Goal: Task Accomplishment & Management: Manage account settings

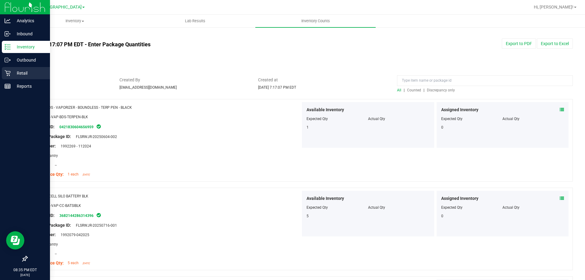
click at [14, 72] on p "Retail" at bounding box center [29, 72] width 37 height 7
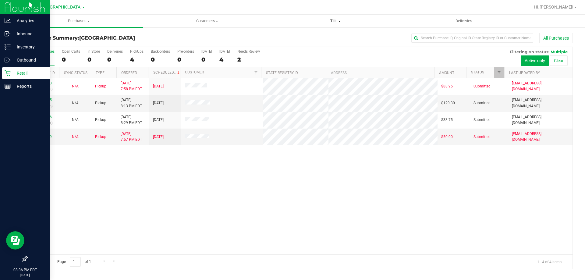
click at [338, 25] on uib-tab-heading "Tills Manage tills Reconcile e-payments" at bounding box center [336, 21] width 128 height 12
click at [334, 39] on li "Manage tills" at bounding box center [335, 36] width 128 height 7
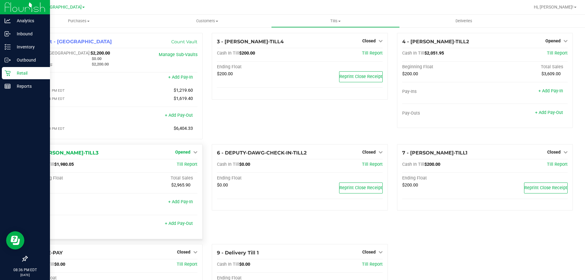
click at [183, 154] on span "Opened" at bounding box center [182, 152] width 15 height 5
click at [178, 166] on link "Close Till" at bounding box center [184, 164] width 16 height 5
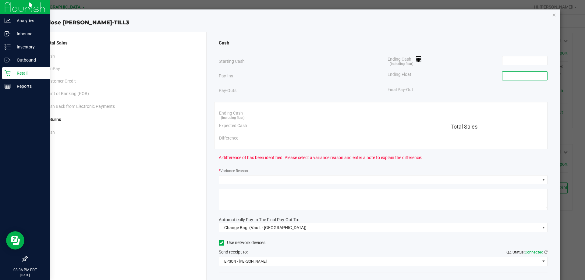
click at [503, 75] on input at bounding box center [525, 76] width 45 height 9
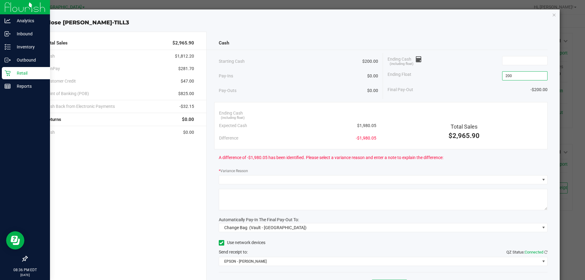
type input "$200.00"
click at [464, 63] on div "Ending Cash (including float)" at bounding box center [468, 60] width 160 height 15
click at [541, 229] on span at bounding box center [543, 227] width 5 height 5
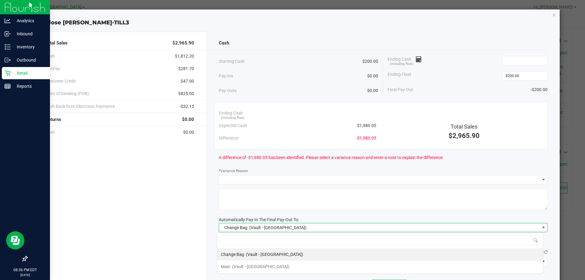
scroll to position [9, 326]
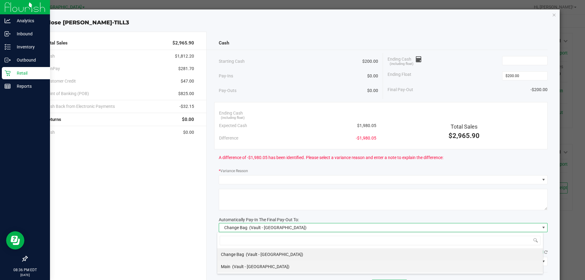
click at [364, 269] on li "Main (Vault - [GEOGRAPHIC_DATA])" at bounding box center [380, 267] width 326 height 12
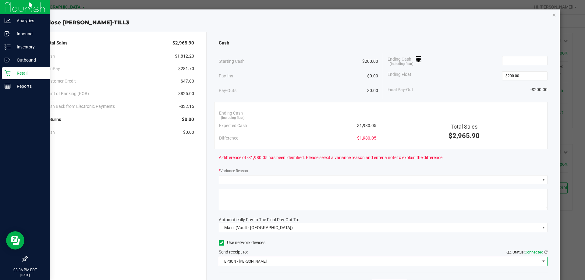
click at [390, 262] on span "EPSON - [PERSON_NAME]" at bounding box center [379, 261] width 321 height 9
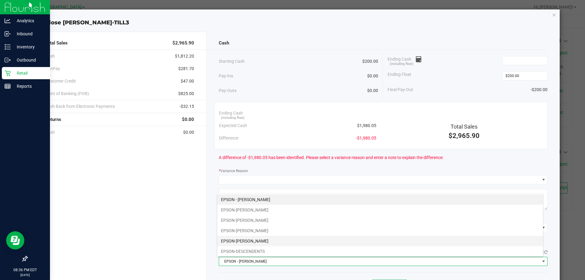
click at [310, 243] on li "EPSON-[PERSON_NAME]" at bounding box center [380, 241] width 326 height 10
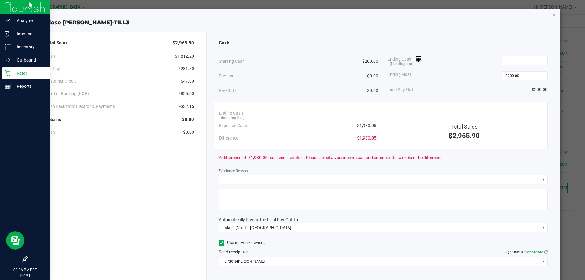
click at [492, 31] on div "Total Sales $2,965.90 Cash $1,812.20 CanPay $281.70 Customer Credit $47.00 Poin…" at bounding box center [295, 166] width 530 height 279
click at [514, 62] on input at bounding box center [525, 60] width 45 height 9
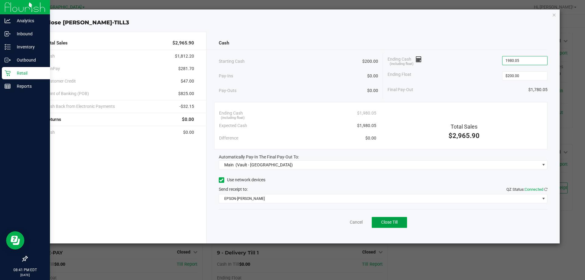
type input "$1,980.05"
click at [389, 222] on span "Close Till" at bounding box center [389, 222] width 16 height 5
click at [554, 15] on icon "button" at bounding box center [554, 14] width 4 height 7
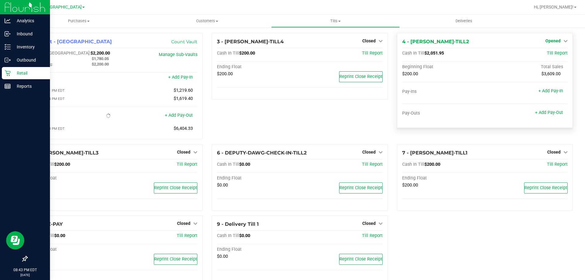
click at [549, 42] on span "Opened" at bounding box center [553, 40] width 15 height 5
click at [549, 54] on link "Close Till" at bounding box center [554, 53] width 16 height 5
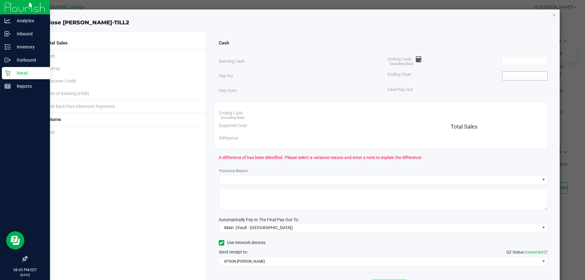
click at [523, 73] on input at bounding box center [525, 76] width 45 height 9
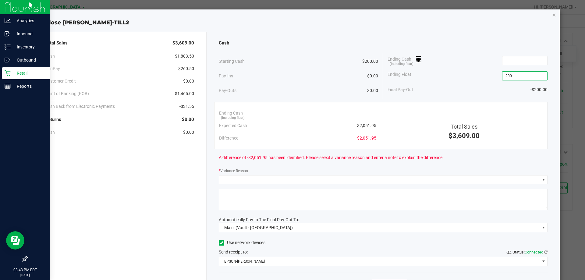
type input "$200.00"
click at [469, 76] on div "Ending Float $200.00" at bounding box center [468, 75] width 160 height 15
click at [513, 59] on input at bounding box center [525, 60] width 45 height 9
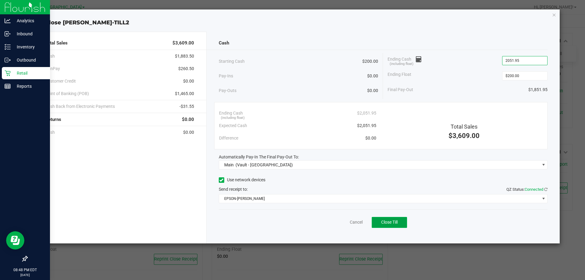
type input "$2,051.95"
click at [394, 222] on span "Close Till" at bounding box center [389, 222] width 16 height 5
click at [553, 15] on icon "button" at bounding box center [554, 14] width 4 height 7
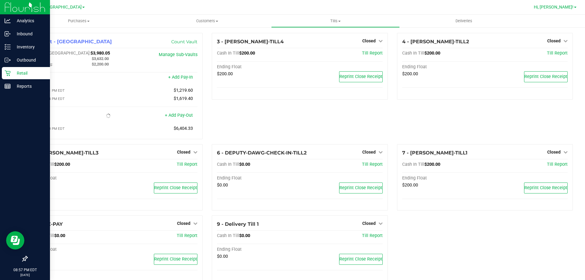
click at [563, 8] on span "Hi, [PERSON_NAME]!" at bounding box center [554, 7] width 40 height 5
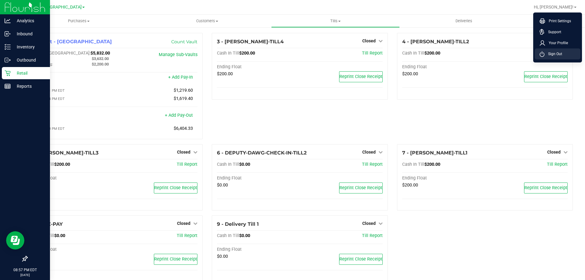
click at [560, 56] on span "Sign Out" at bounding box center [554, 54] width 18 height 6
